Goal: Transaction & Acquisition: Book appointment/travel/reservation

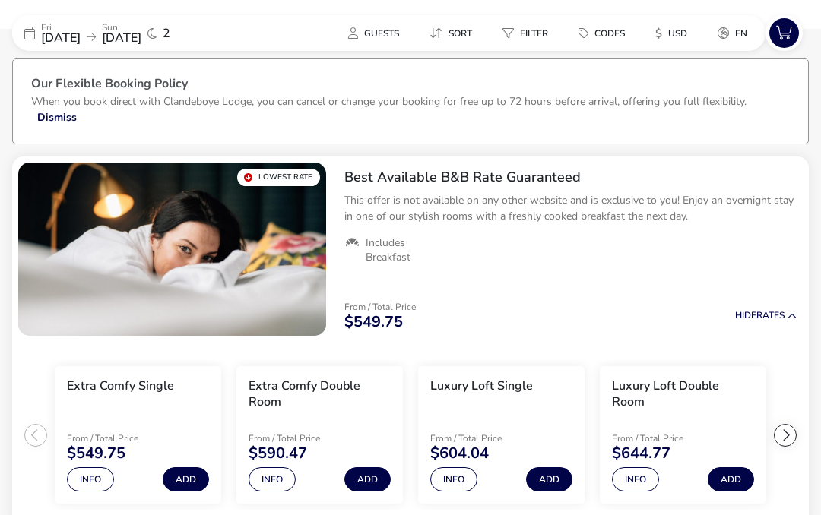
scroll to position [62, 0]
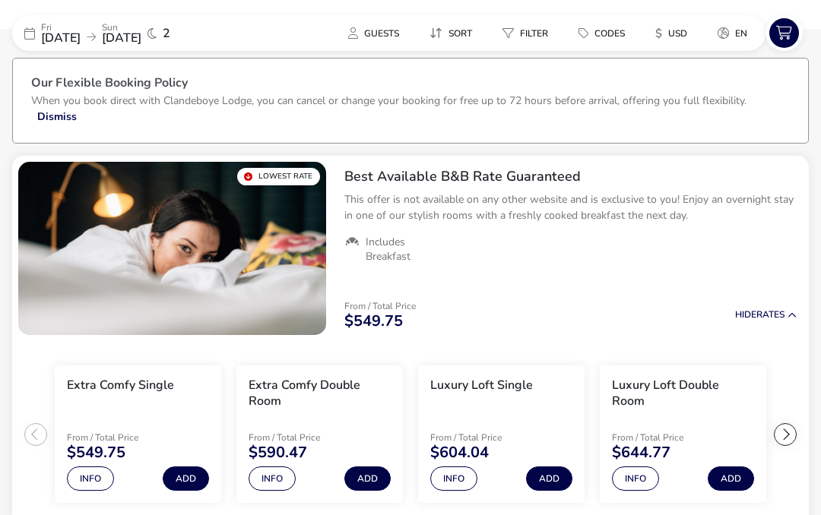
click at [668, 29] on span "USD" at bounding box center [677, 33] width 19 height 12
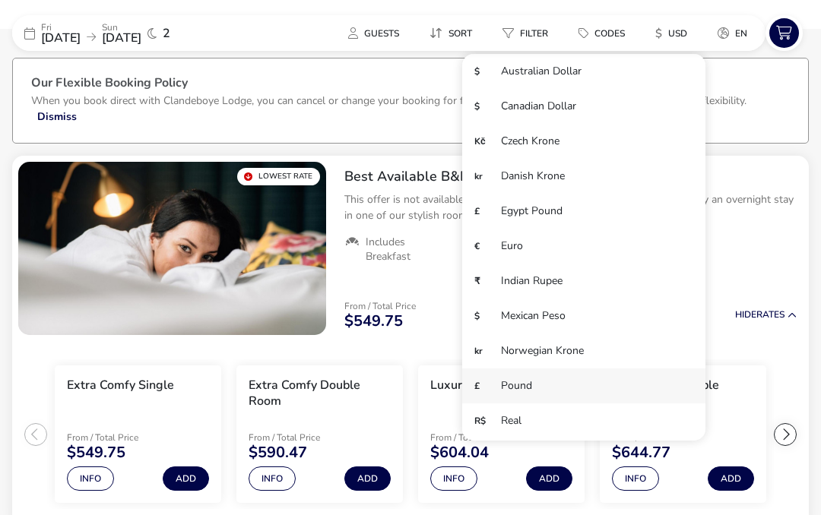
click at [513, 386] on li "£ Pound" at bounding box center [583, 386] width 243 height 35
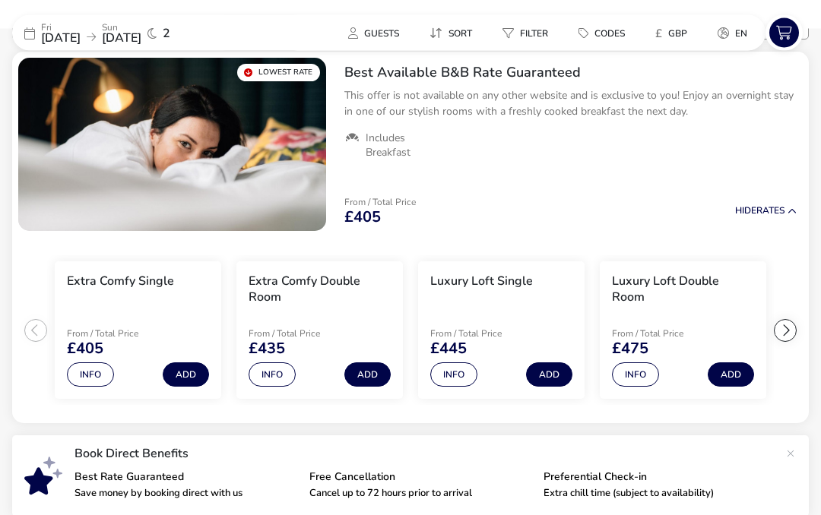
scroll to position [164, 0]
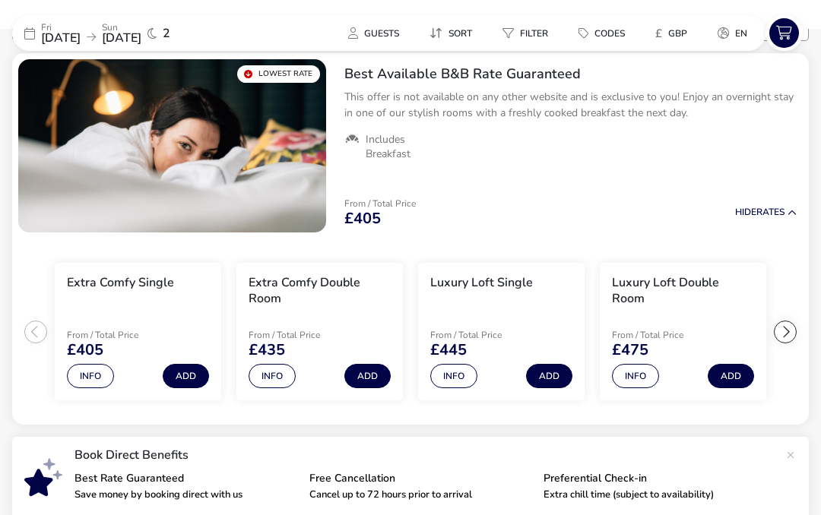
click at [462, 376] on button "Info" at bounding box center [453, 376] width 47 height 24
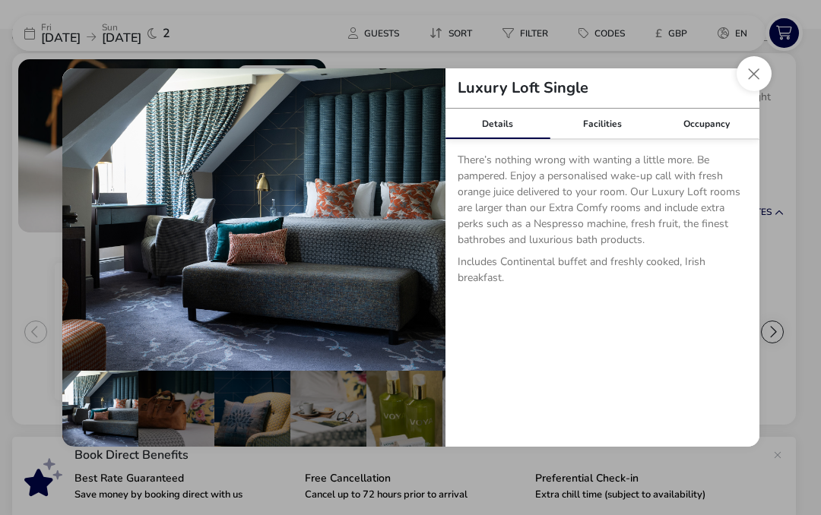
click at [753, 81] on button "Close dialog" at bounding box center [754, 73] width 35 height 35
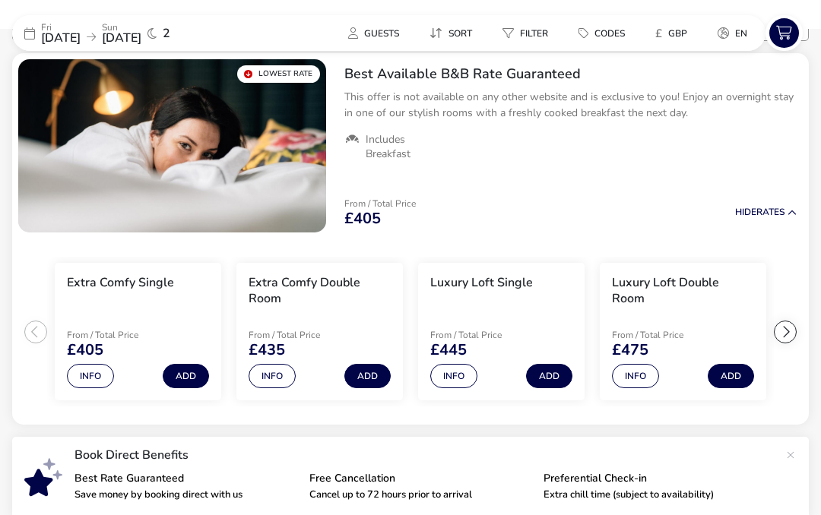
click at [454, 380] on button "Info" at bounding box center [453, 376] width 47 height 24
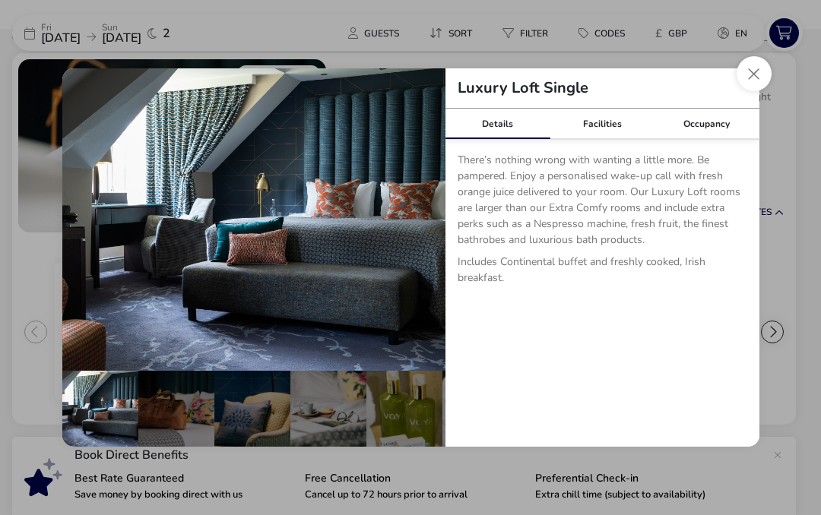
click at [712, 125] on div "Occupancy" at bounding box center [707, 124] width 105 height 30
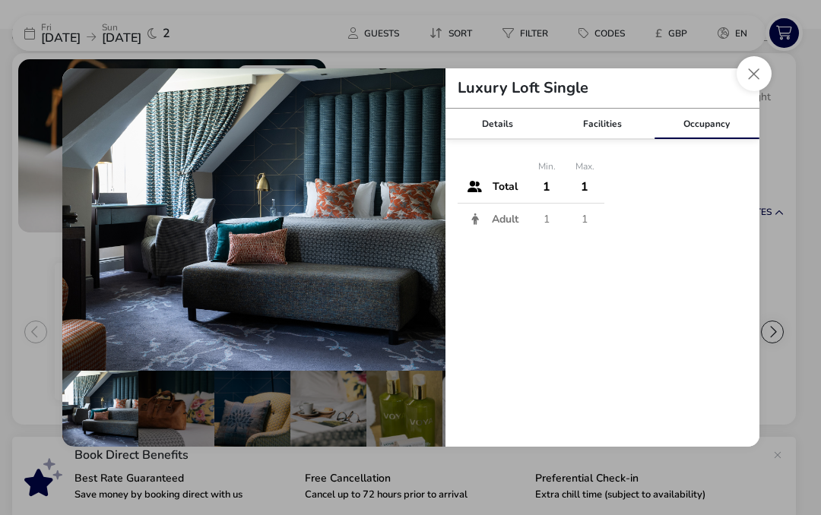
click at [753, 76] on button "Close dialog" at bounding box center [754, 73] width 35 height 35
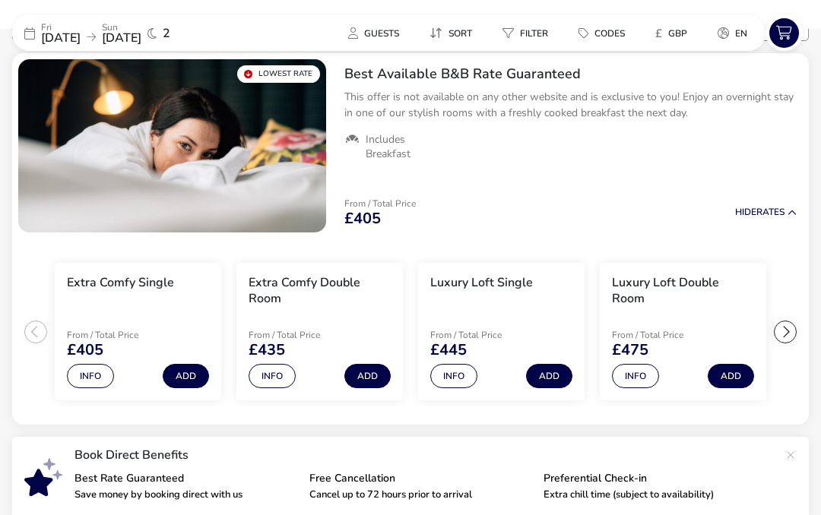
click at [647, 375] on button "Info" at bounding box center [635, 376] width 47 height 24
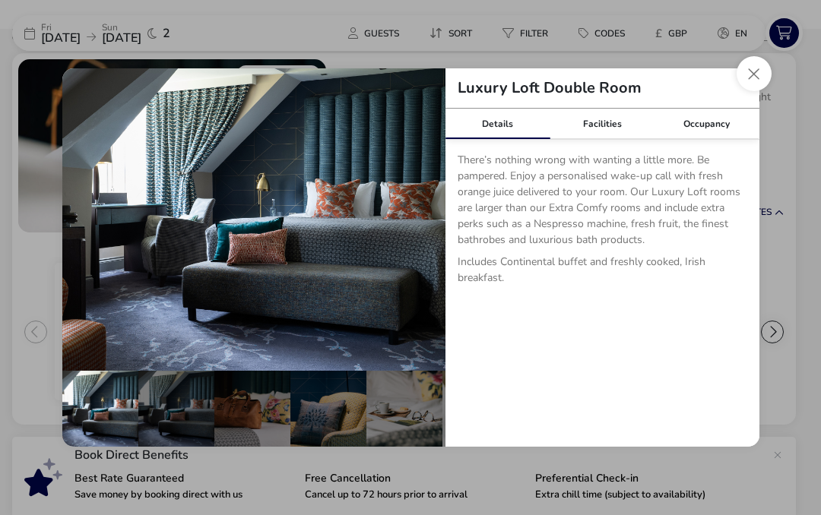
click at [763, 72] on button "Close dialog" at bounding box center [754, 73] width 35 height 35
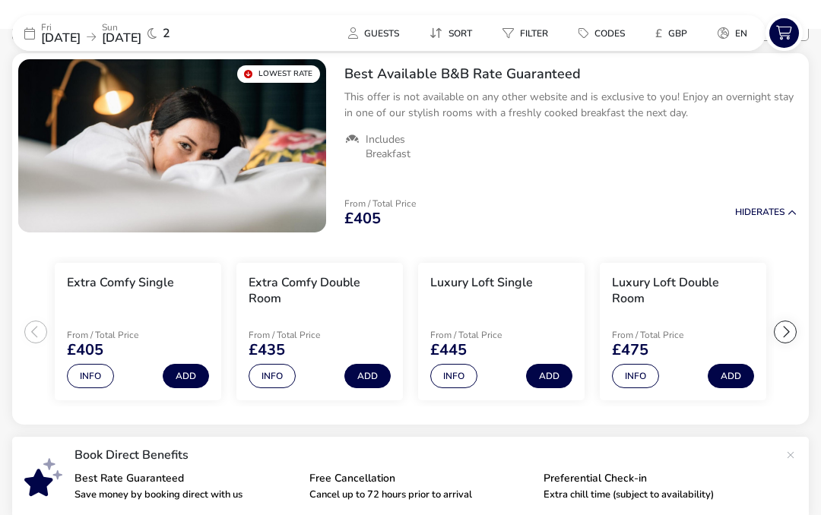
click at [371, 381] on button "Add" at bounding box center [367, 376] width 46 height 24
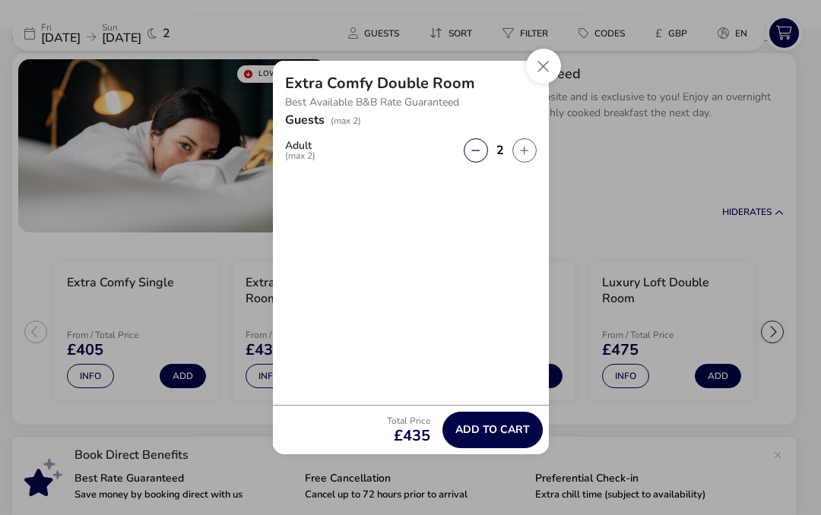
click at [534, 77] on button "Close" at bounding box center [543, 66] width 35 height 35
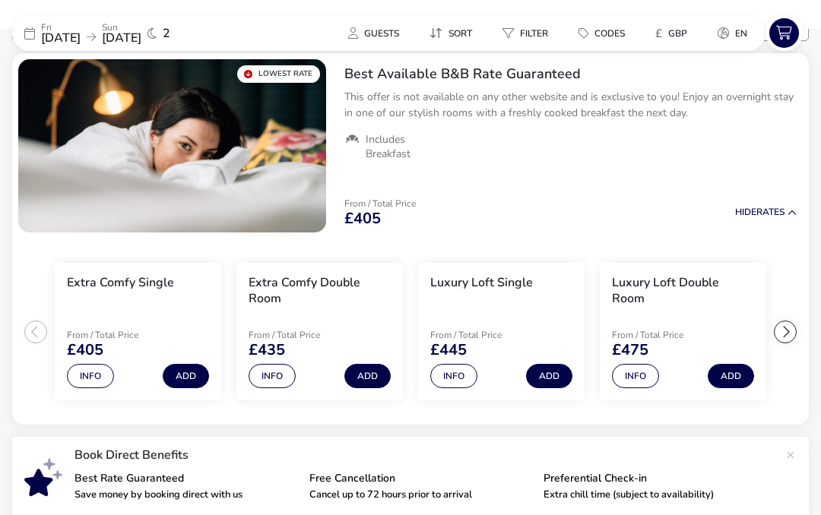
click at [275, 376] on button "Info" at bounding box center [272, 376] width 47 height 24
